Goal: Task Accomplishment & Management: Manage account settings

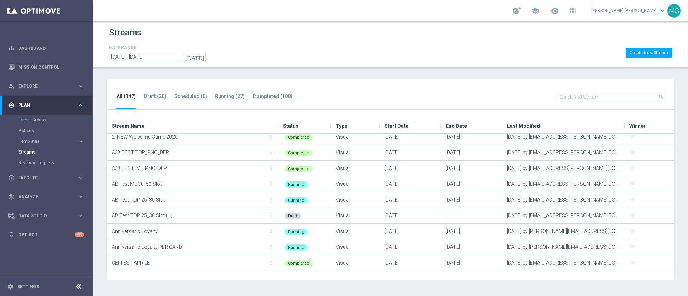
click at [318, 72] on div "Streams DATE RANGE [DATE] [DATE] - [DATE] Create New Stream All (147) Draft (20…" at bounding box center [390, 159] width 595 height 275
click at [521, 14] on div at bounding box center [517, 11] width 8 height 8
click at [521, 11] on div at bounding box center [517, 10] width 8 height 7
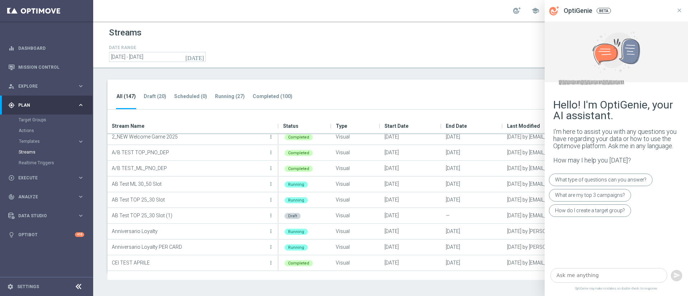
drag, startPoint x: 680, startPoint y: 8, endPoint x: 615, endPoint y: 24, distance: 67.4
click at [680, 8] on icon at bounding box center [679, 10] width 6 height 6
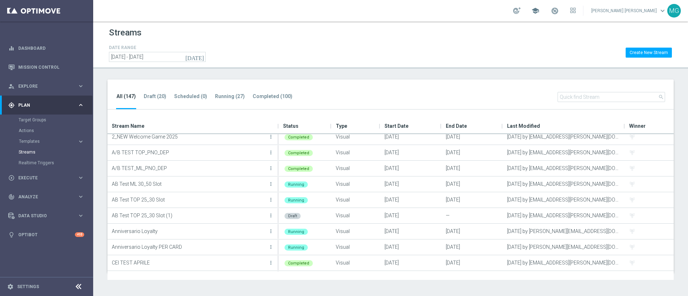
click at [540, 13] on span "school" at bounding box center [536, 11] width 8 height 8
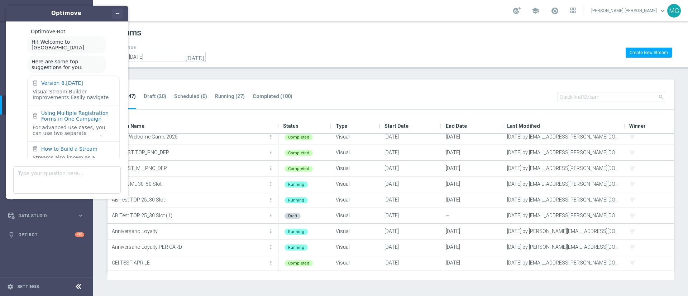
scroll to position [18, 0]
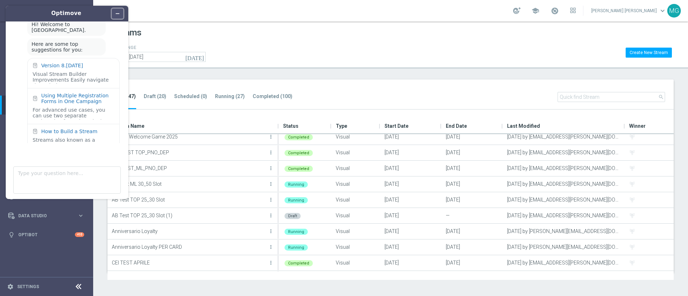
click at [118, 15] on icon "Minimize widget" at bounding box center [117, 13] width 5 height 5
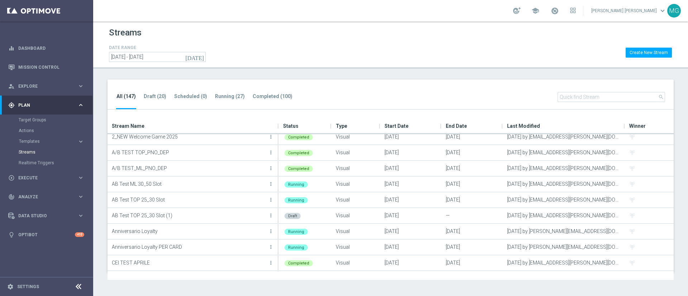
click at [624, 11] on link "[PERSON_NAME] [PERSON_NAME] keyboard_arrow_down" at bounding box center [629, 10] width 77 height 11
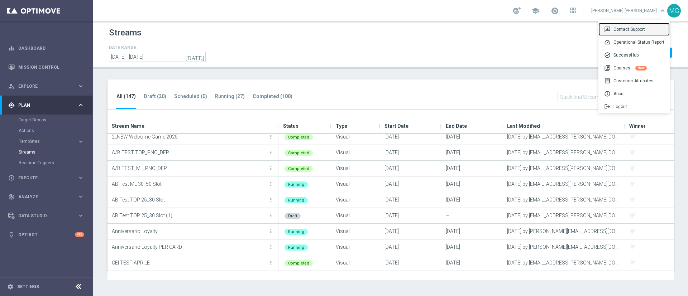
click at [631, 32] on div "3p Contact Support" at bounding box center [634, 29] width 71 height 13
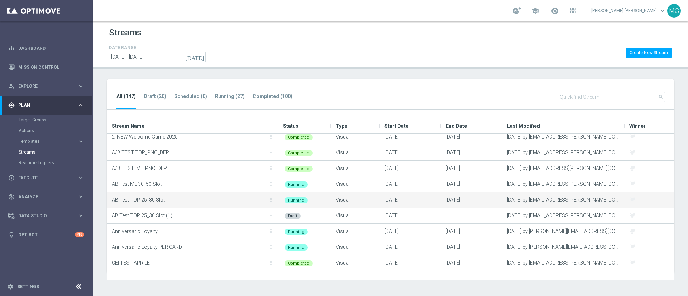
scroll to position [0, 0]
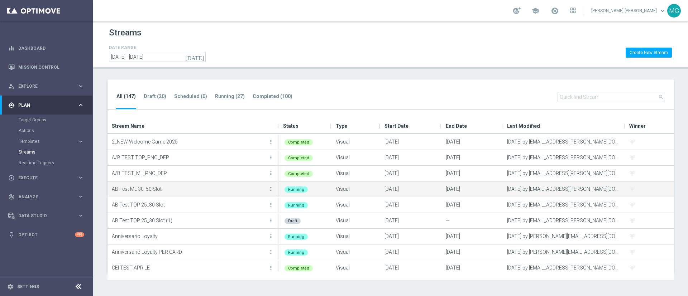
click at [270, 187] on icon "more_vert" at bounding box center [271, 189] width 6 height 6
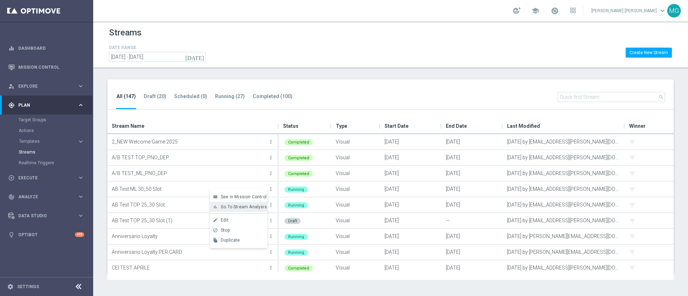
click at [252, 209] on span "Go To Stream Analysis" at bounding box center [244, 207] width 46 height 5
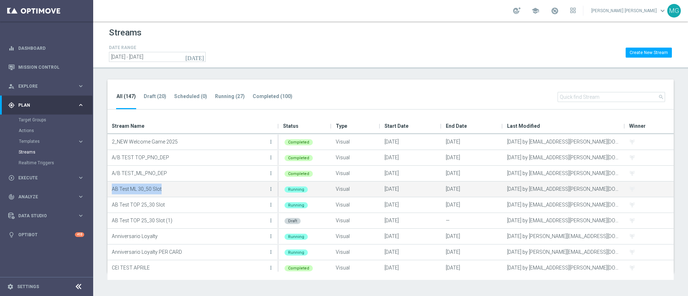
drag, startPoint x: 112, startPoint y: 192, endPoint x: 162, endPoint y: 194, distance: 49.5
click at [162, 194] on p "AB Test ML 30_50 Slot" at bounding box center [189, 189] width 155 height 11
copy p "AB Test ML 30_50 Slot"
click at [270, 191] on icon "more_vert" at bounding box center [271, 189] width 6 height 6
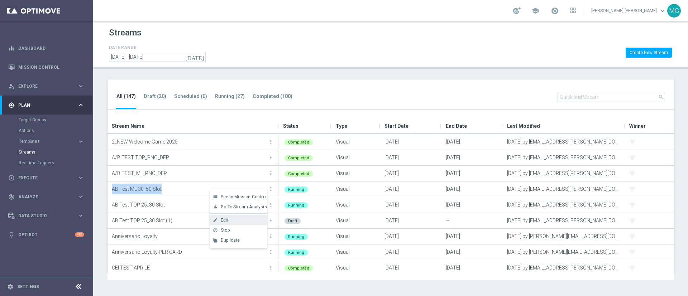
click at [244, 220] on div "Edit" at bounding box center [242, 220] width 43 height 5
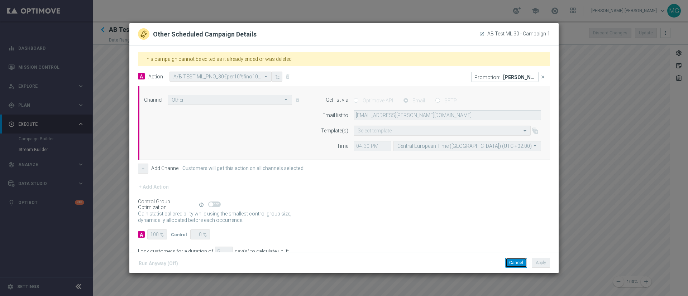
click at [515, 262] on button "Cancel" at bounding box center [516, 263] width 22 height 10
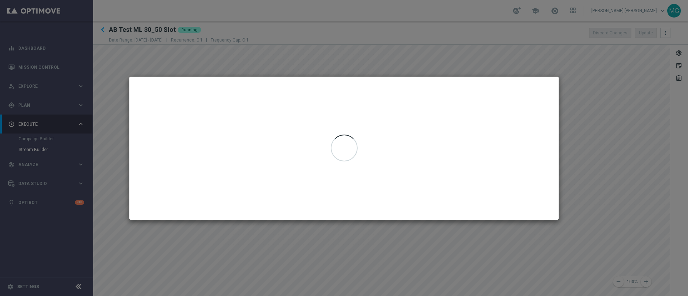
click at [402, 176] on div at bounding box center [343, 148] width 429 height 143
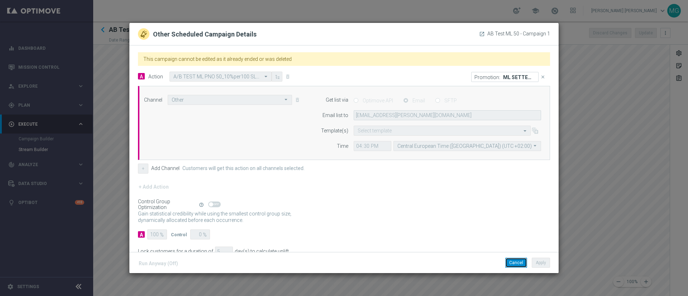
click at [513, 265] on button "Cancel" at bounding box center [516, 263] width 22 height 10
